Goal: Transaction & Acquisition: Purchase product/service

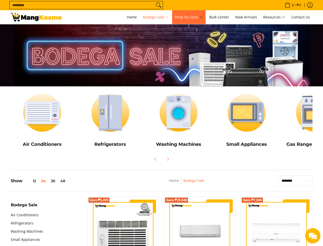
click at [189, 17] on span "Shop by Class" at bounding box center [189, 17] width 28 height 6
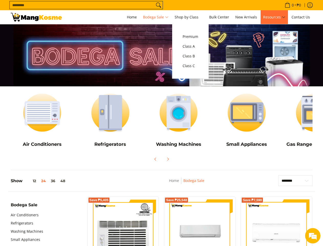
click at [274, 17] on span "Resources" at bounding box center [274, 17] width 22 height 6
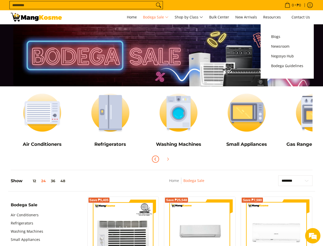
click at [156, 159] on icon "Previous" at bounding box center [156, 159] width 4 height 4
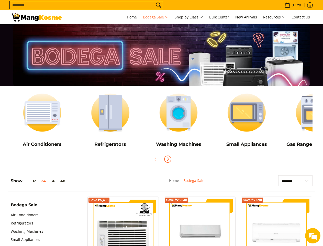
click at [168, 159] on icon "Next" at bounding box center [168, 159] width 4 height 4
click at [31, 181] on button "12" at bounding box center [31, 181] width 16 height 4
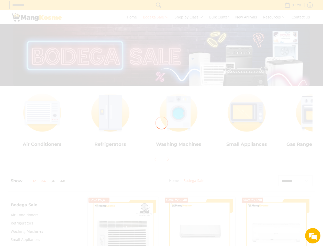
scroll to position [0, 34]
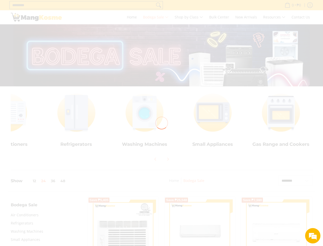
click at [44, 181] on div at bounding box center [161, 123] width 323 height 246
click at [53, 181] on div at bounding box center [161, 123] width 323 height 246
